Goal: Transaction & Acquisition: Purchase product/service

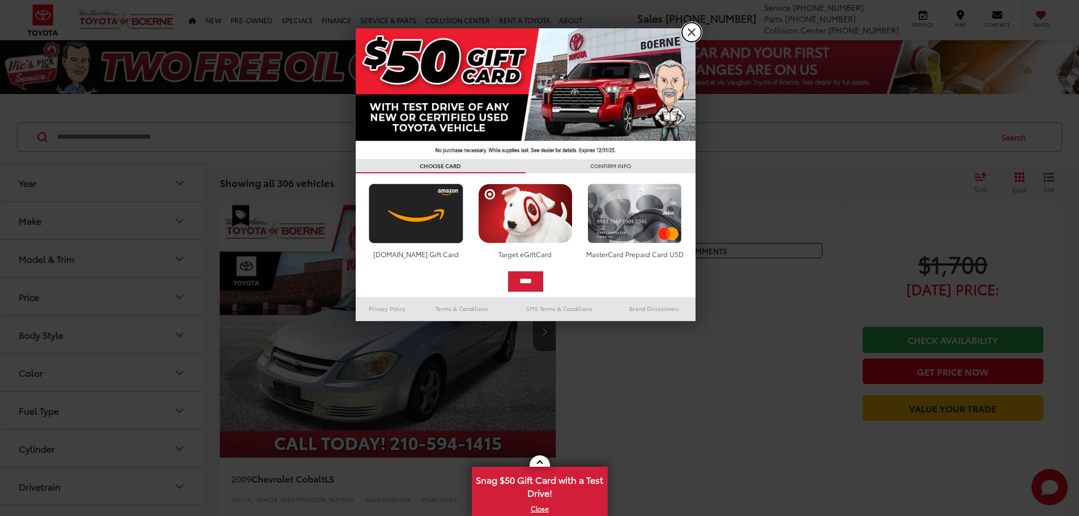
click at [691, 28] on link "X" at bounding box center [691, 32] width 19 height 19
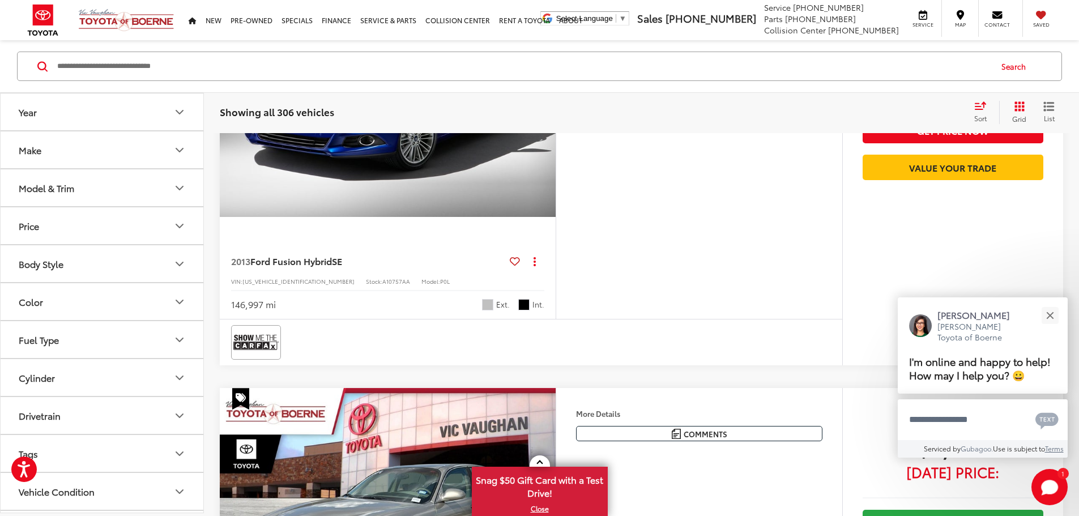
scroll to position [1686, 0]
